Goal: Task Accomplishment & Management: Complete application form

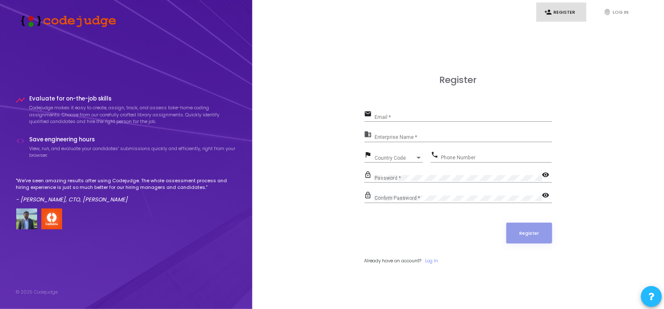
click at [354, 17] on ul "person_add Register fingerprint Log In" at bounding box center [458, 13] width 384 height 20
click at [396, 117] on input "Email *" at bounding box center [463, 117] width 178 height 6
type input "[EMAIL_ADDRESS][DOMAIN_NAME]"
click at [392, 137] on input "Enterprise Name *" at bounding box center [463, 138] width 178 height 6
type input "[PERSON_NAME]"
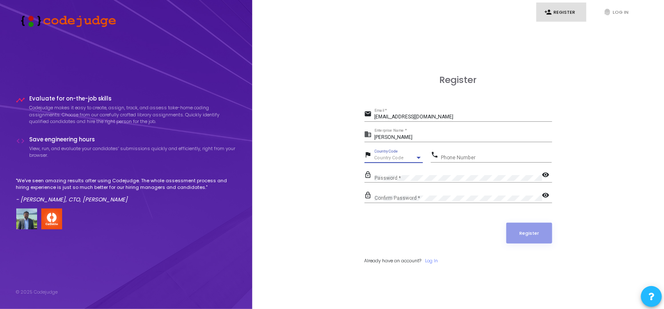
click at [406, 157] on div "Country Code" at bounding box center [394, 157] width 41 height 5
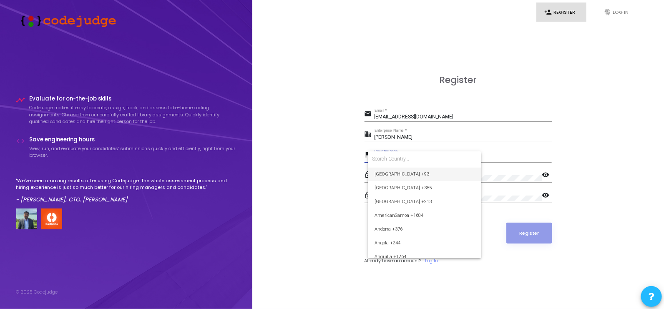
type input "I"
type input "9"
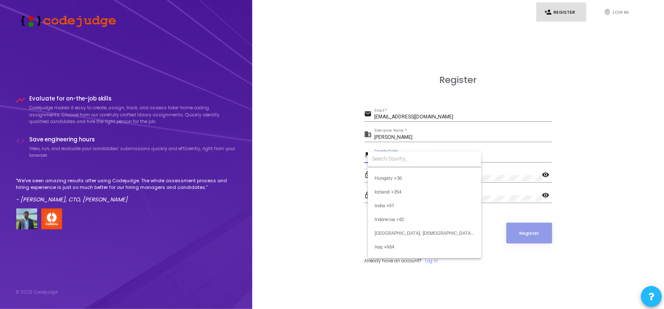
scroll to position [1291, 0]
click at [386, 204] on span "India +91" at bounding box center [424, 204] width 100 height 14
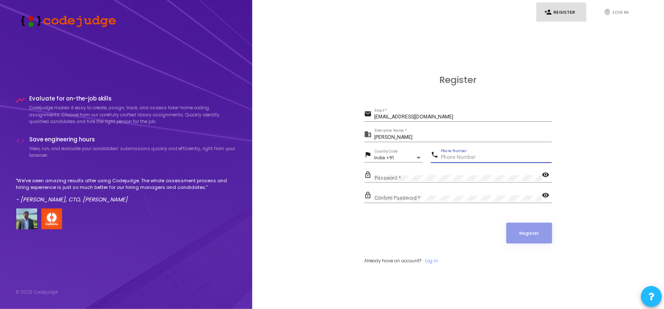
click at [466, 155] on input "Phone Number" at bounding box center [496, 158] width 111 height 6
type input "9917365029"
click at [544, 174] on mat-icon "visibility" at bounding box center [547, 175] width 10 height 10
click at [545, 195] on mat-icon "visibility" at bounding box center [547, 196] width 10 height 10
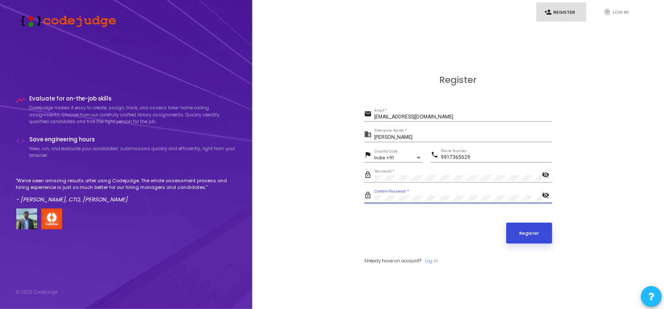
click at [527, 231] on button "Register" at bounding box center [529, 233] width 46 height 21
click at [528, 231] on button "Register" at bounding box center [529, 233] width 46 height 21
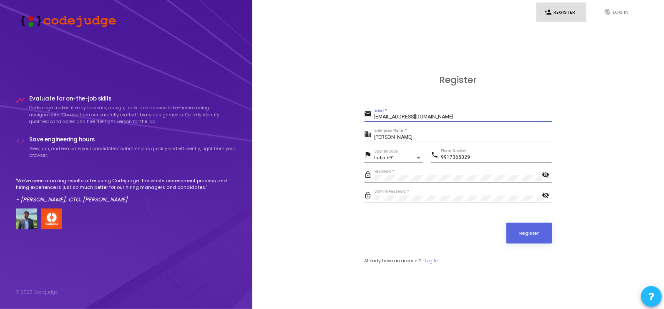
click at [461, 118] on input "[EMAIL_ADDRESS][DOMAIN_NAME]" at bounding box center [463, 117] width 178 height 6
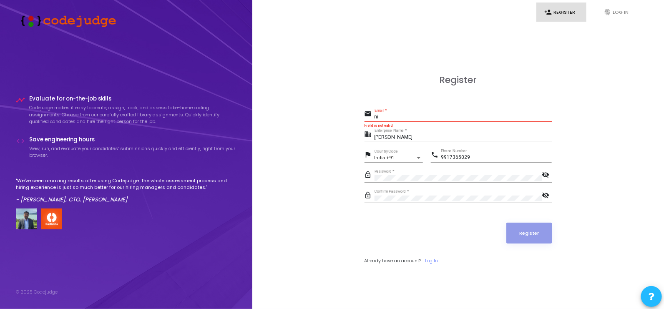
type input "n"
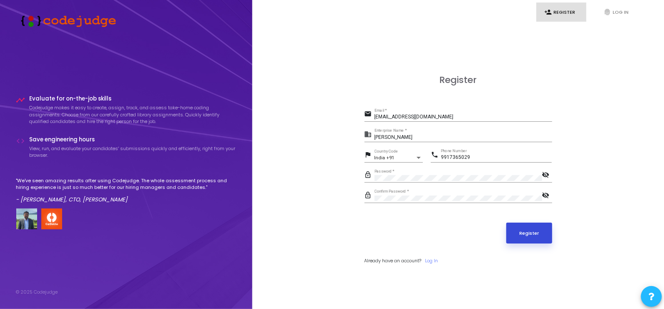
click at [521, 230] on button "Register" at bounding box center [529, 233] width 46 height 21
click at [429, 115] on input "[EMAIL_ADDRESS][DOMAIN_NAME]" at bounding box center [463, 117] width 178 height 6
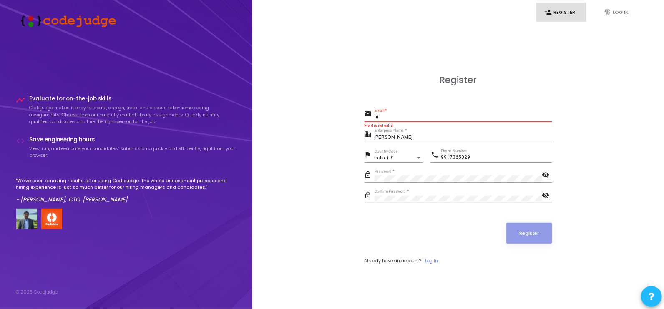
type input "n"
